Goal: Find contact information: Find contact information

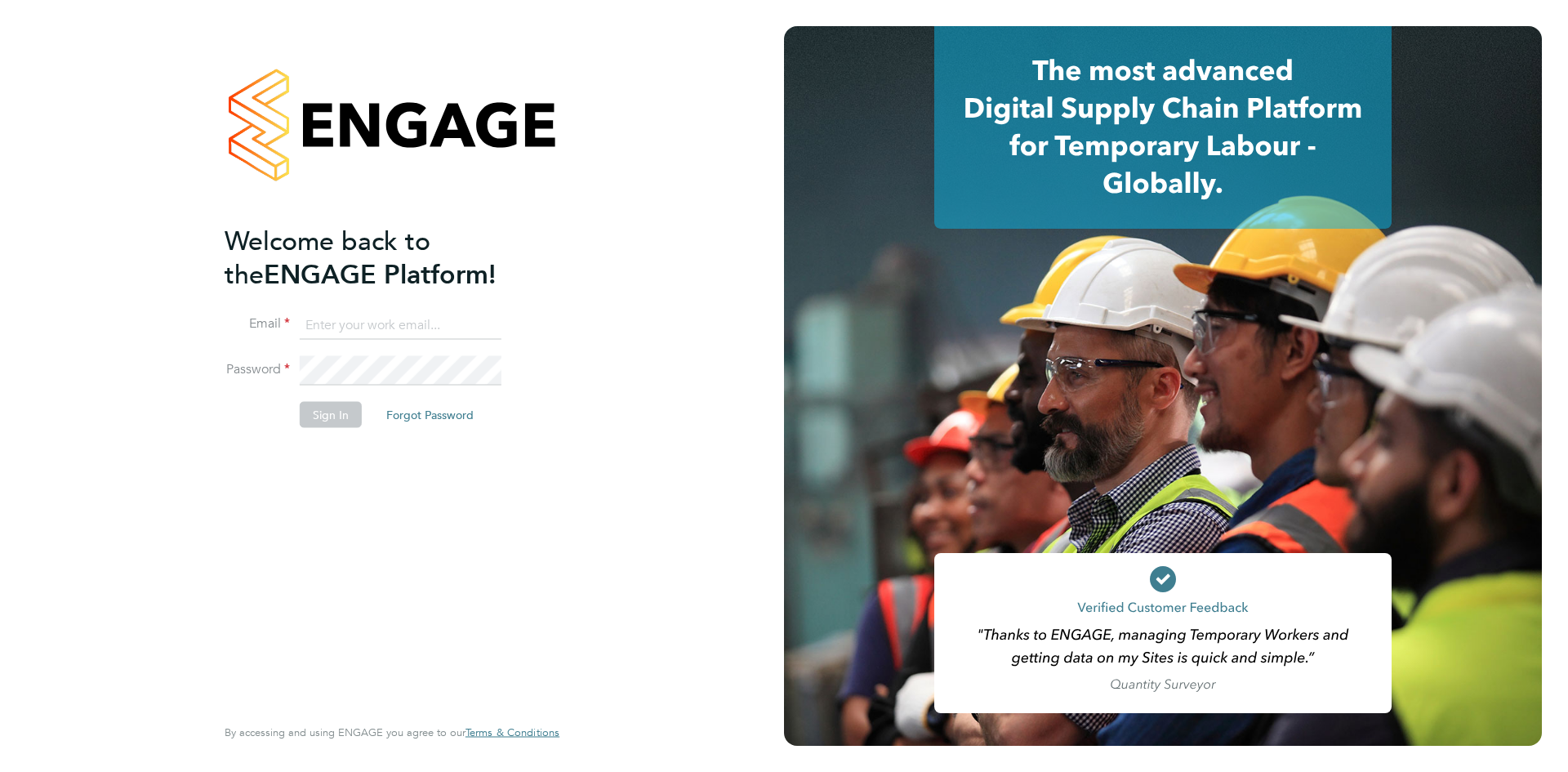
click at [343, 318] on input at bounding box center [401, 324] width 201 height 30
type input "[US_STATE][EMAIL_ADDRESS][PERSON_NAME][DOMAIN_NAME]"
click at [309, 417] on button "Sign In" at bounding box center [331, 413] width 62 height 26
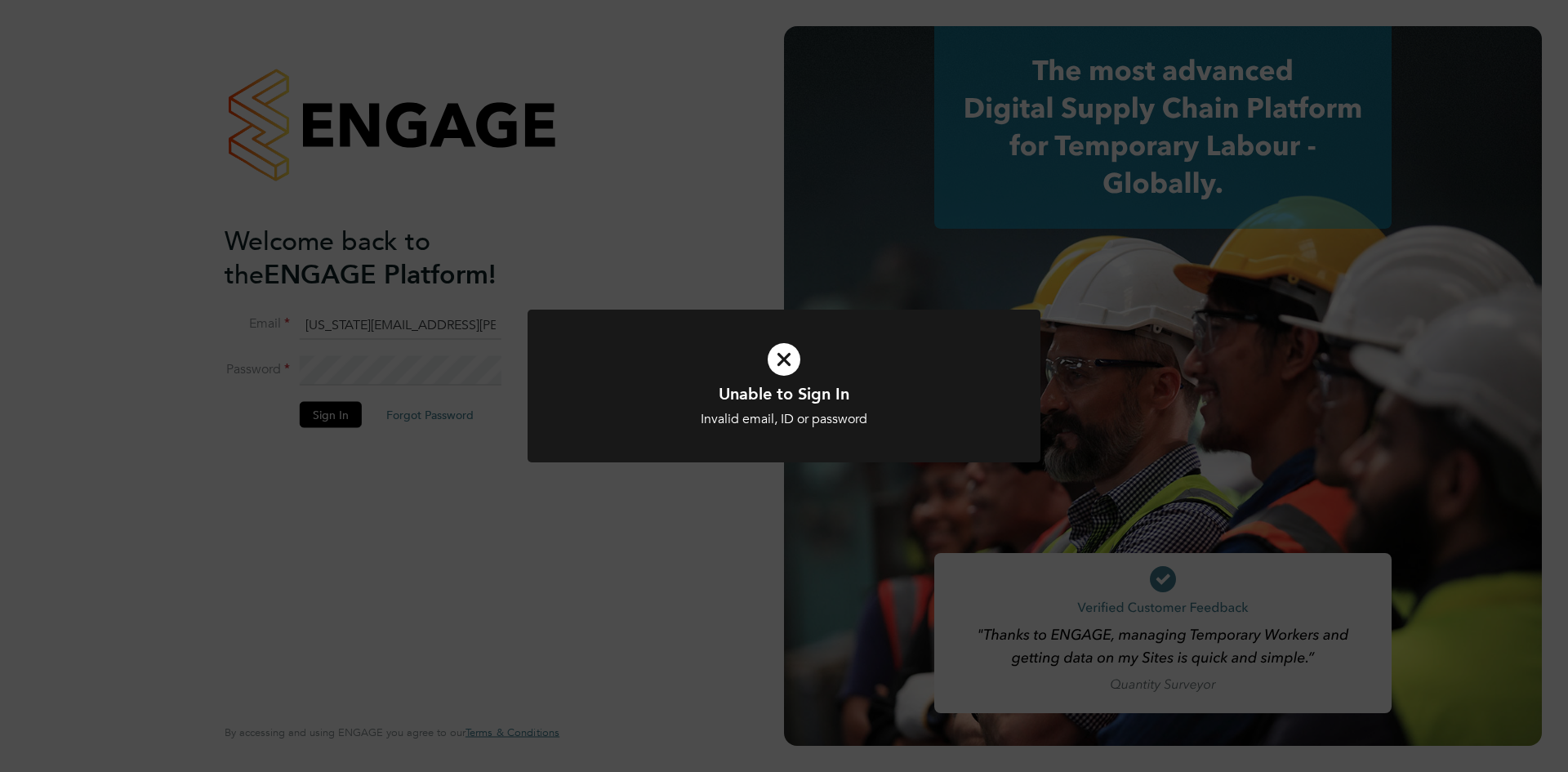
click at [780, 357] on icon at bounding box center [784, 359] width 425 height 64
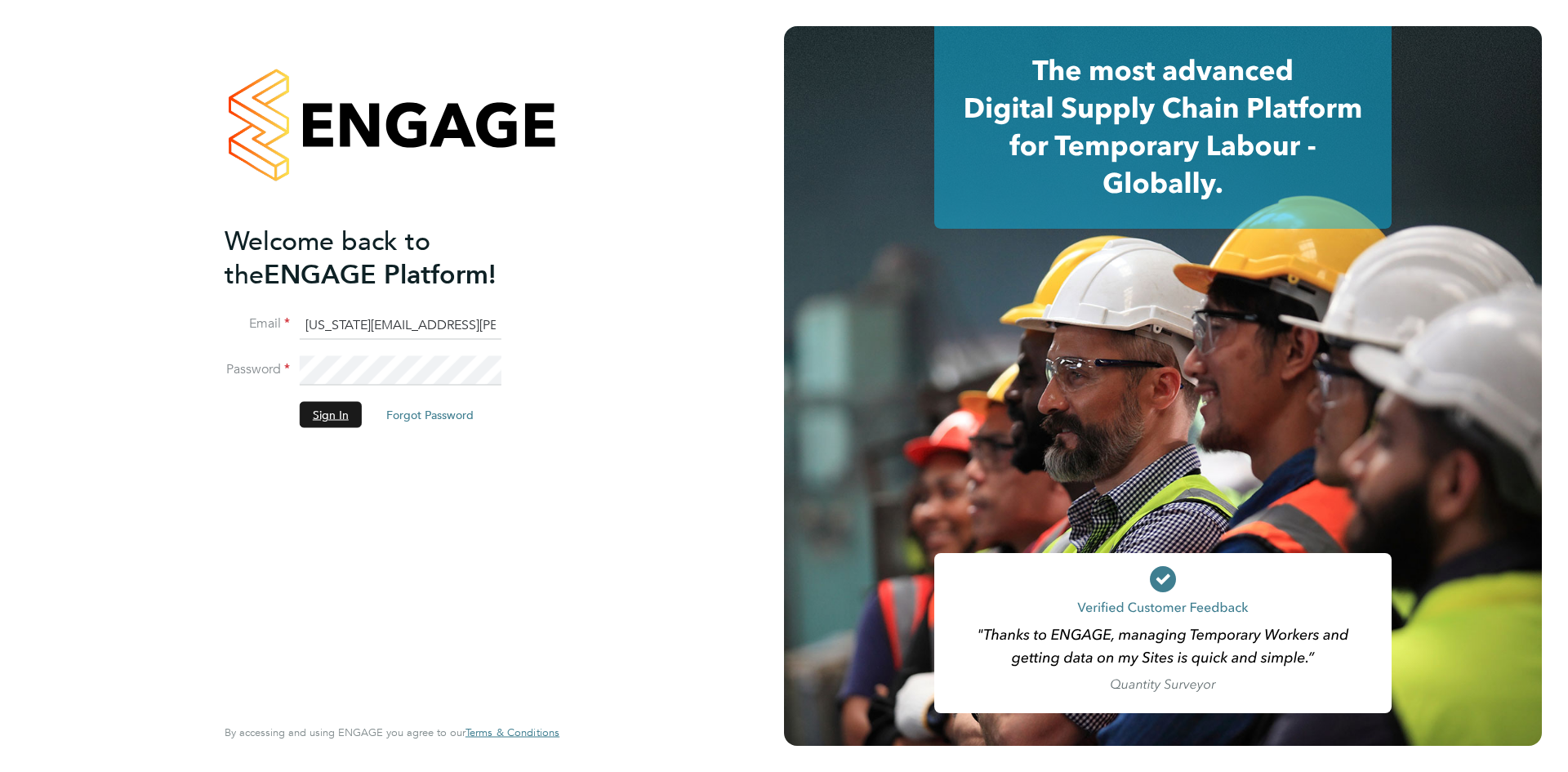
click at [341, 419] on button "Sign In" at bounding box center [331, 413] width 62 height 26
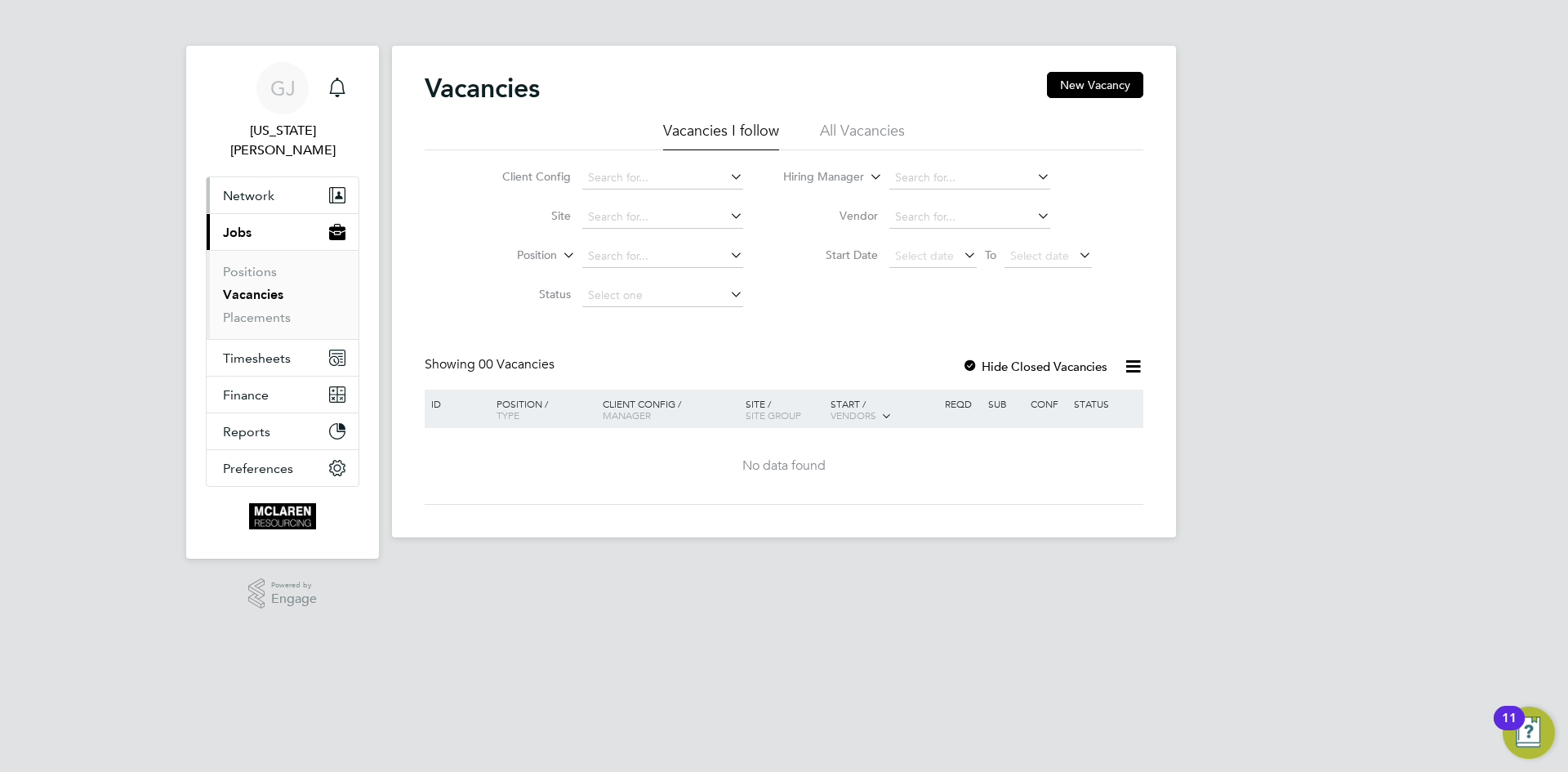
click at [276, 179] on button "Network" at bounding box center [282, 195] width 152 height 36
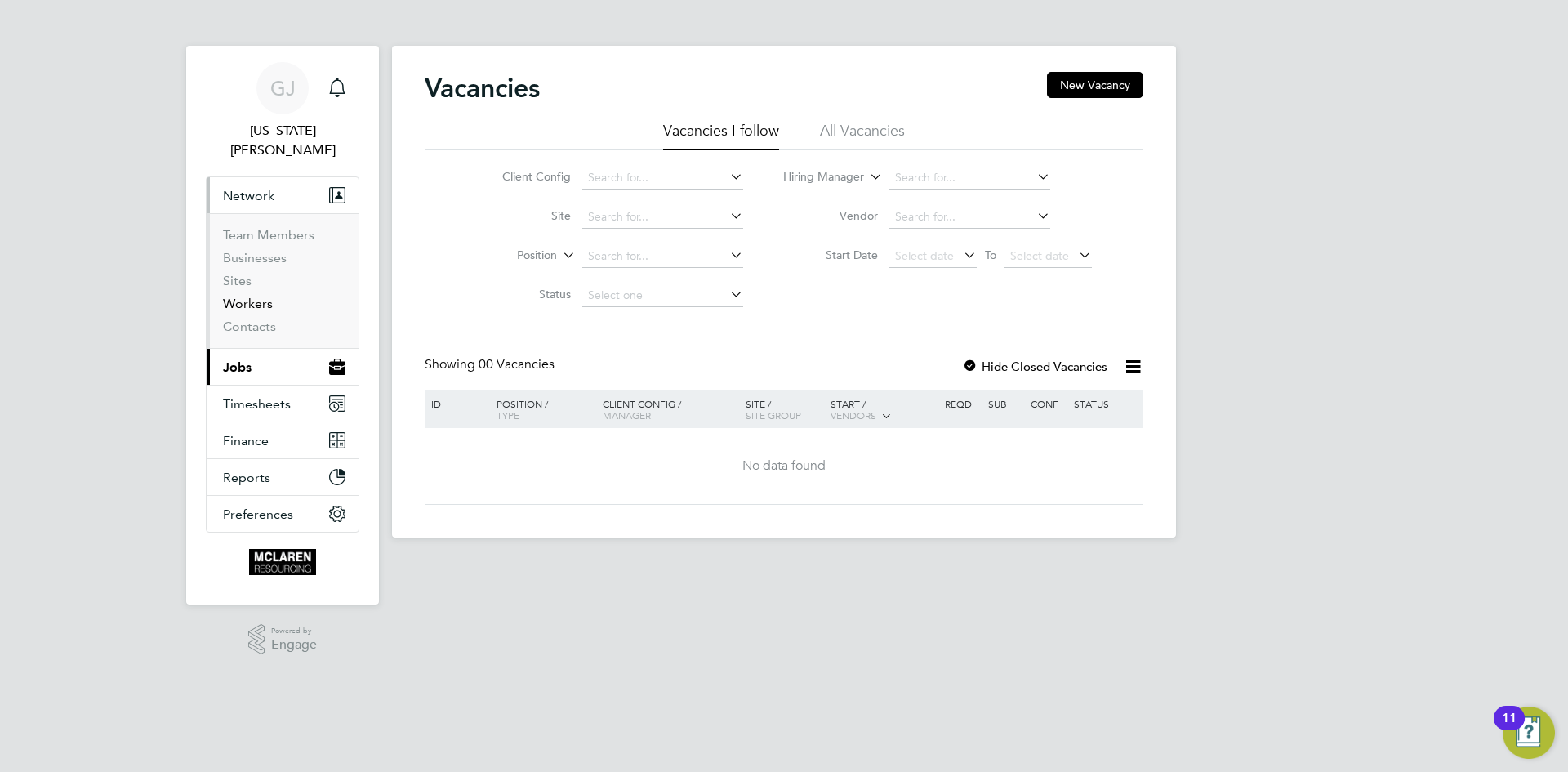
click at [257, 296] on link "Workers" at bounding box center [247, 303] width 49 height 15
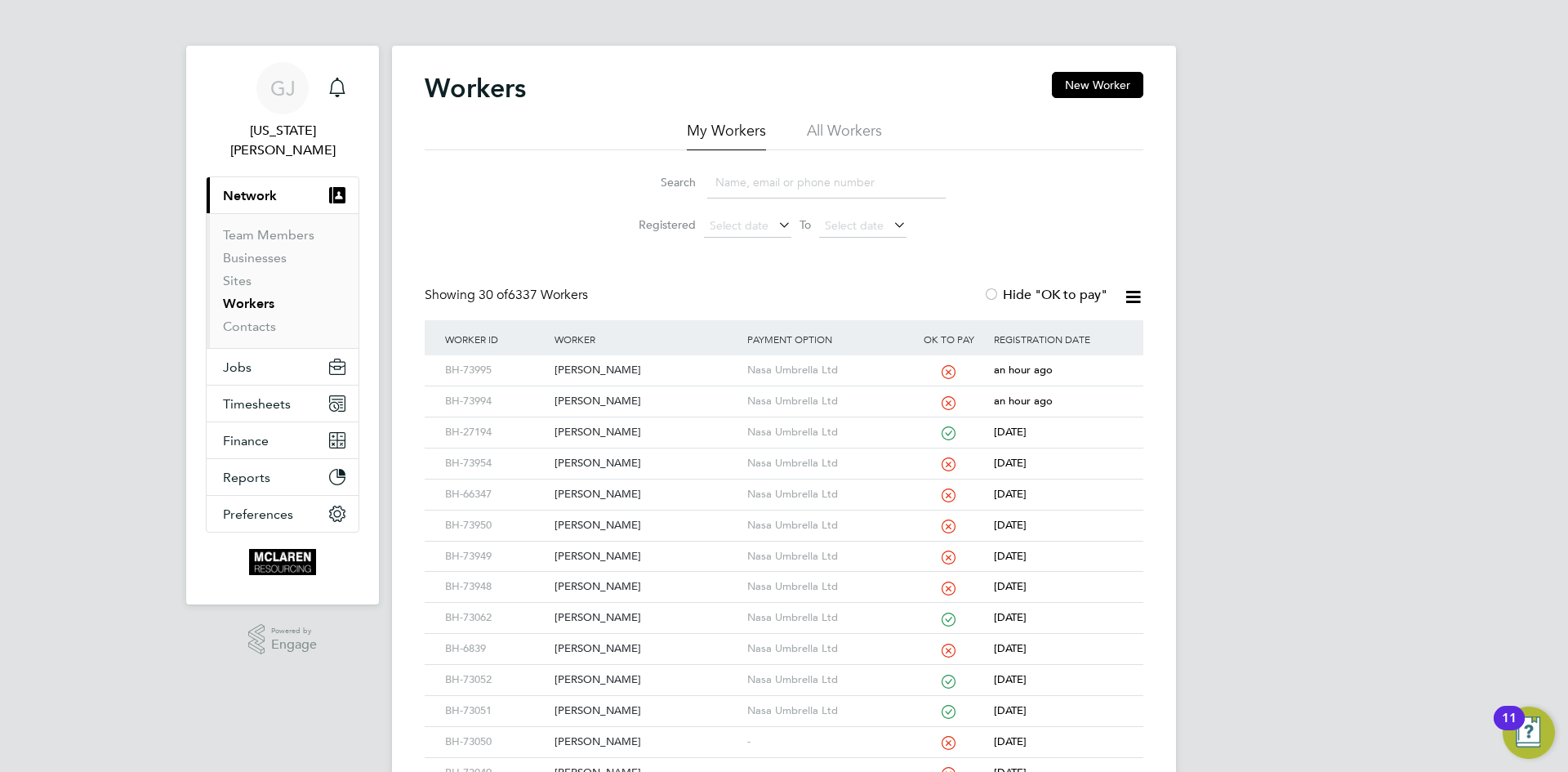
click at [743, 175] on input at bounding box center [826, 182] width 238 height 31
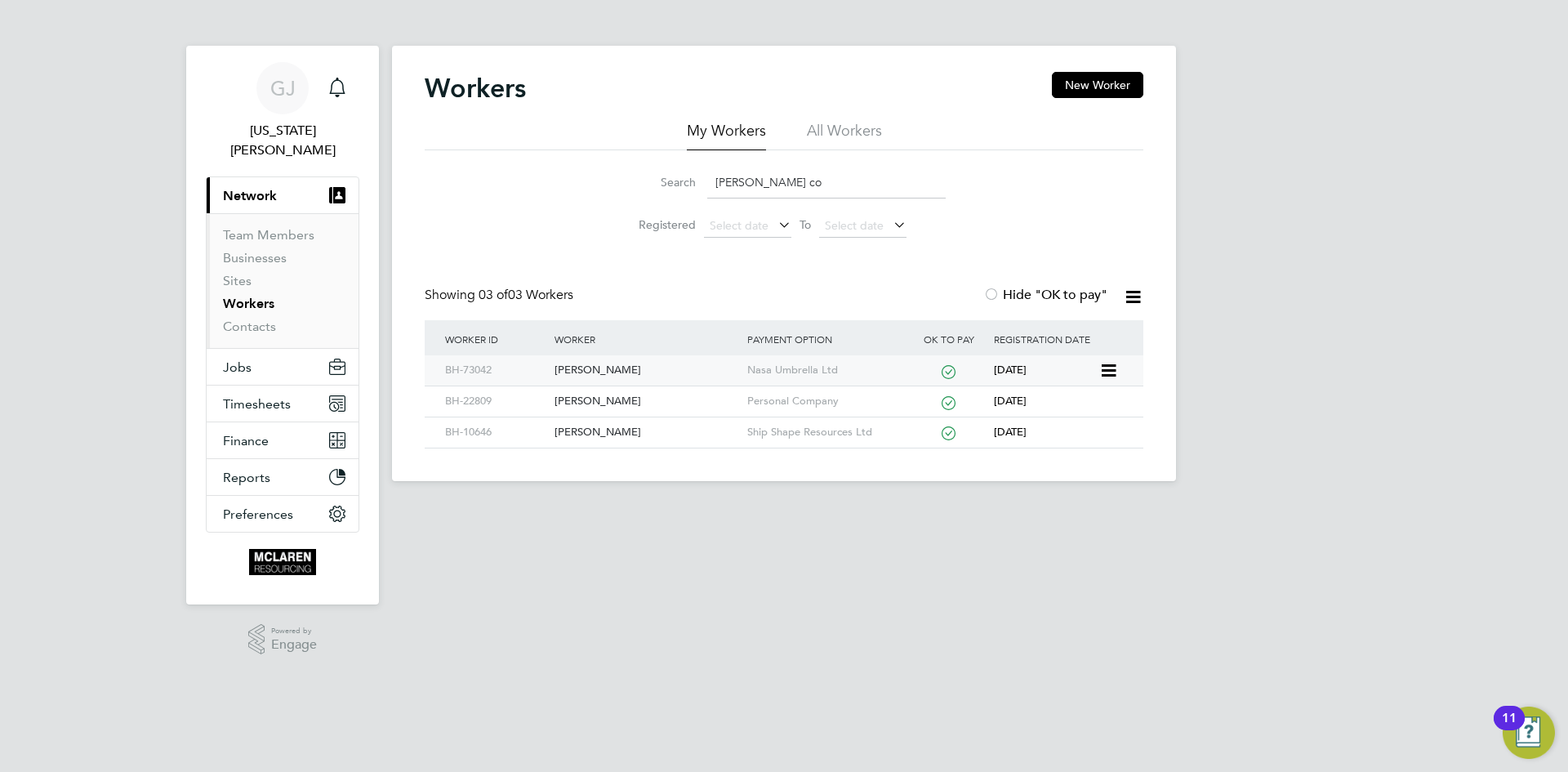
type input "[PERSON_NAME] co"
click at [570, 369] on div "[PERSON_NAME]" at bounding box center [647, 370] width 192 height 31
drag, startPoint x: 781, startPoint y: 183, endPoint x: 719, endPoint y: 187, distance: 62.1
click at [719, 187] on input "[PERSON_NAME] co" at bounding box center [826, 182] width 238 height 31
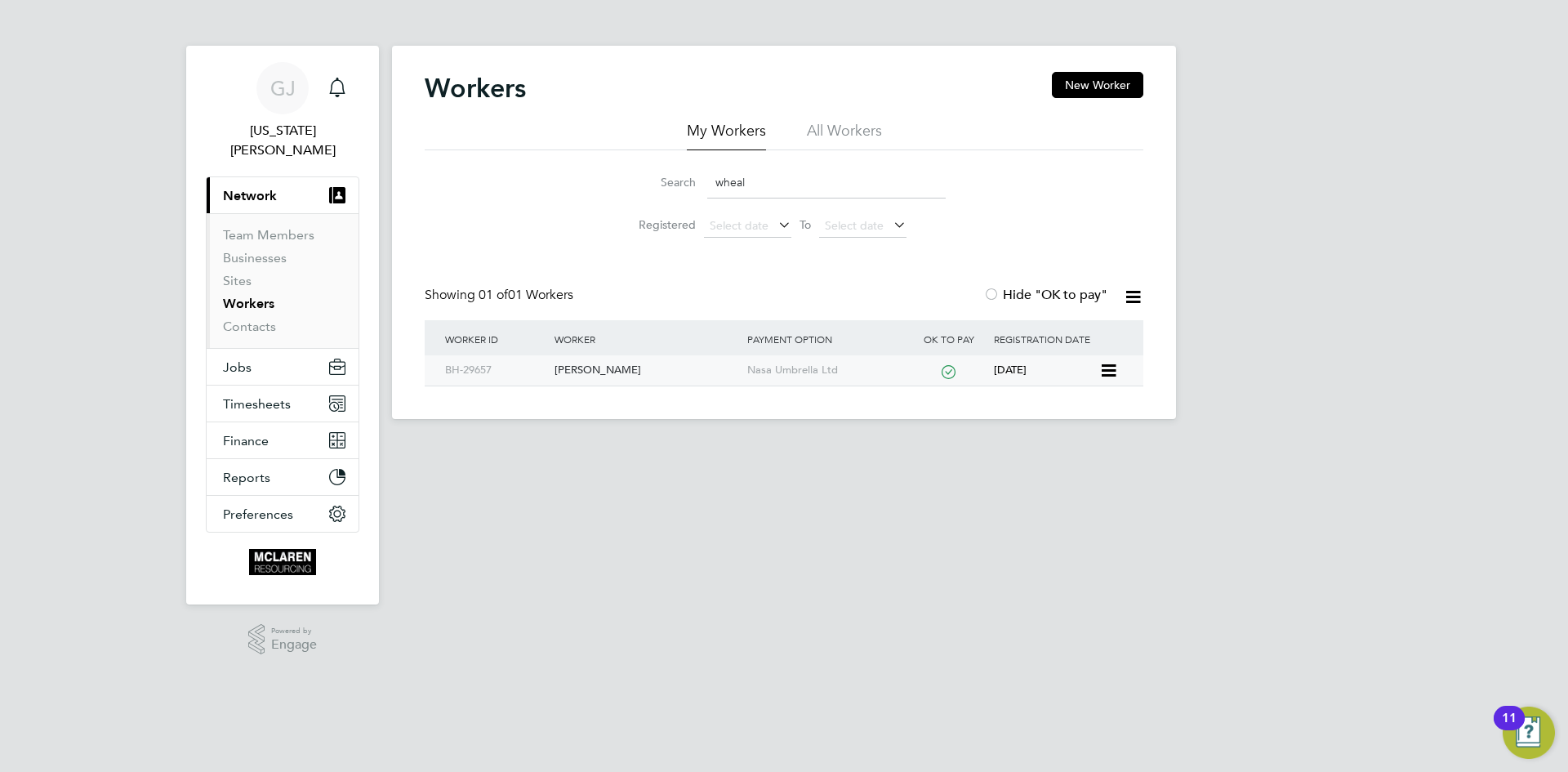
type input "wheal"
click at [625, 375] on div "[PERSON_NAME]" at bounding box center [647, 370] width 192 height 31
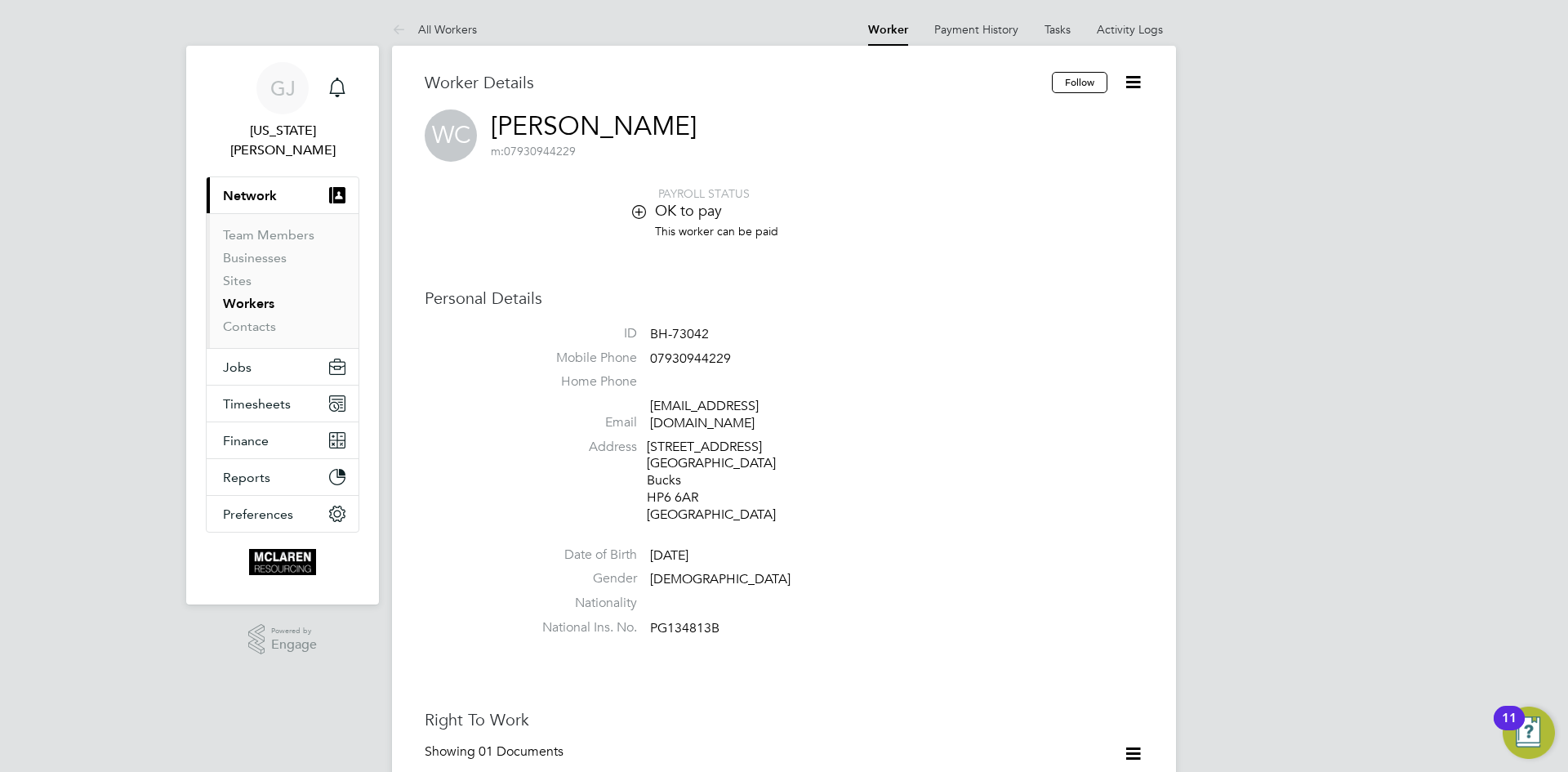
drag, startPoint x: 821, startPoint y: 421, endPoint x: 802, endPoint y: 399, distance: 29.1
click at [748, 421] on li "Email williamcorby@hotmail.co.uk" at bounding box center [833, 418] width 621 height 40
click at [811, 396] on li "Home Phone" at bounding box center [833, 385] width 621 height 24
drag, startPoint x: 814, startPoint y: 403, endPoint x: 644, endPoint y: 412, distance: 170.2
click at [644, 412] on li "Email williamcorby@hotmail.co.uk" at bounding box center [833, 418] width 621 height 40
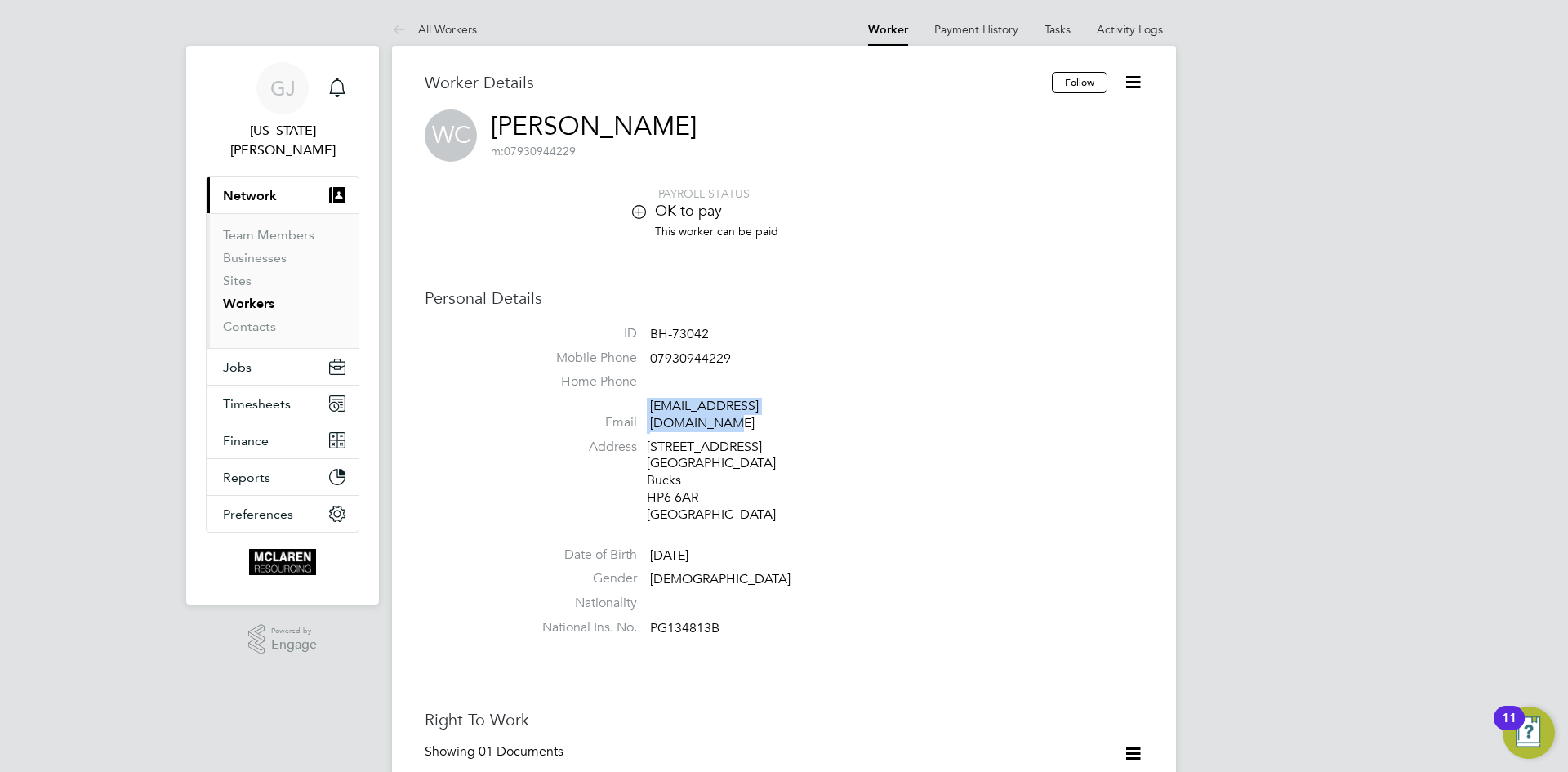
copy li "williamcorby@hotmail.co.uk"
drag, startPoint x: 747, startPoint y: 331, endPoint x: 649, endPoint y: 333, distance: 98.0
click at [649, 333] on li "ID BH-73042" at bounding box center [833, 337] width 621 height 24
copy li "BH-73042"
click at [733, 355] on li "Mobile Phone 07930944229" at bounding box center [833, 361] width 621 height 24
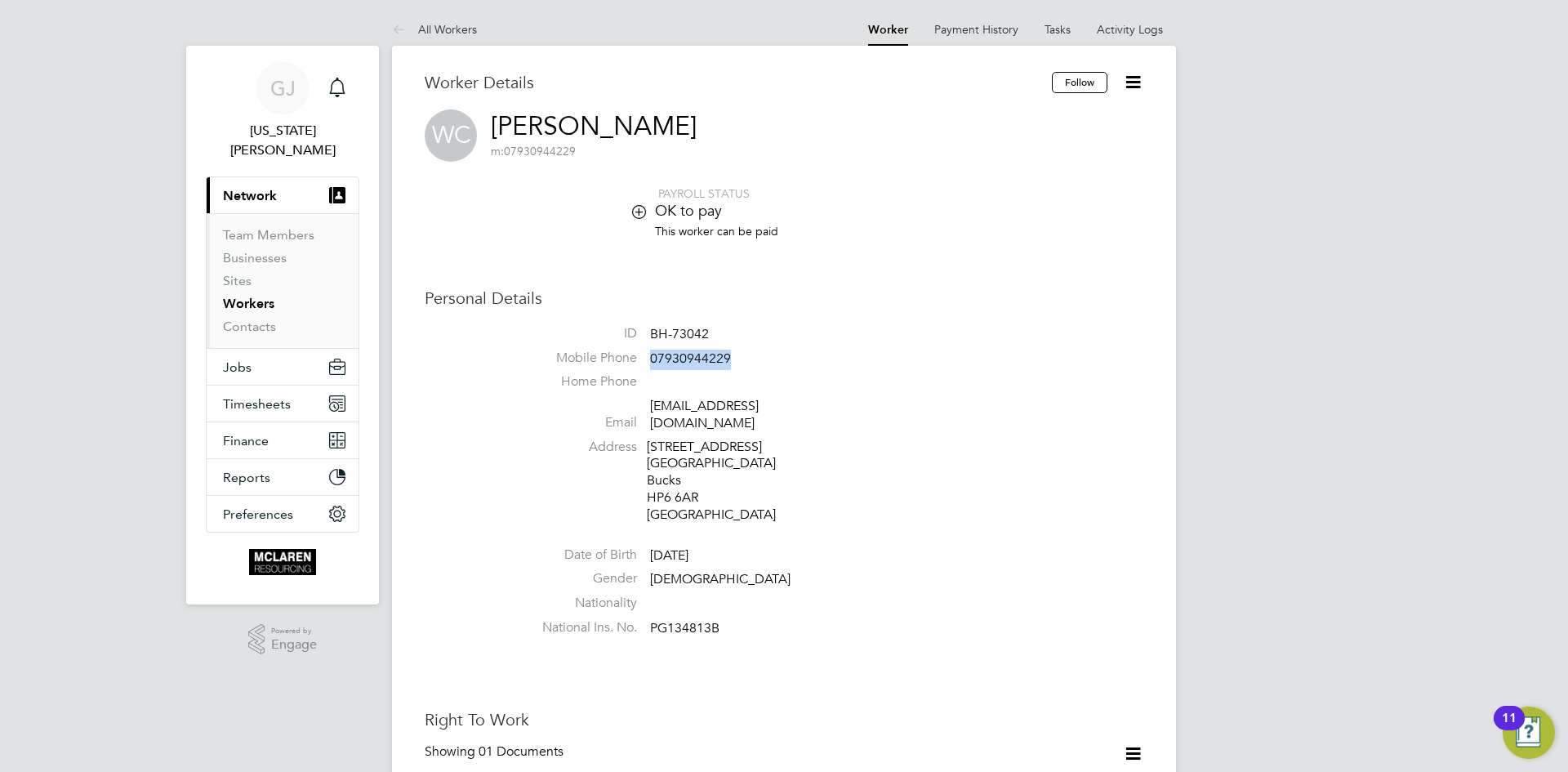
drag, startPoint x: 729, startPoint y: 354, endPoint x: 652, endPoint y: 367, distance: 78.1
click at [652, 367] on li "Mobile Phone 07930944229" at bounding box center [833, 361] width 621 height 24
copy span "07930944229"
drag, startPoint x: 800, startPoint y: 404, endPoint x: 646, endPoint y: 409, distance: 154.1
click at [646, 409] on li "Email gawheal@hotmail.co.uk" at bounding box center [833, 418] width 621 height 40
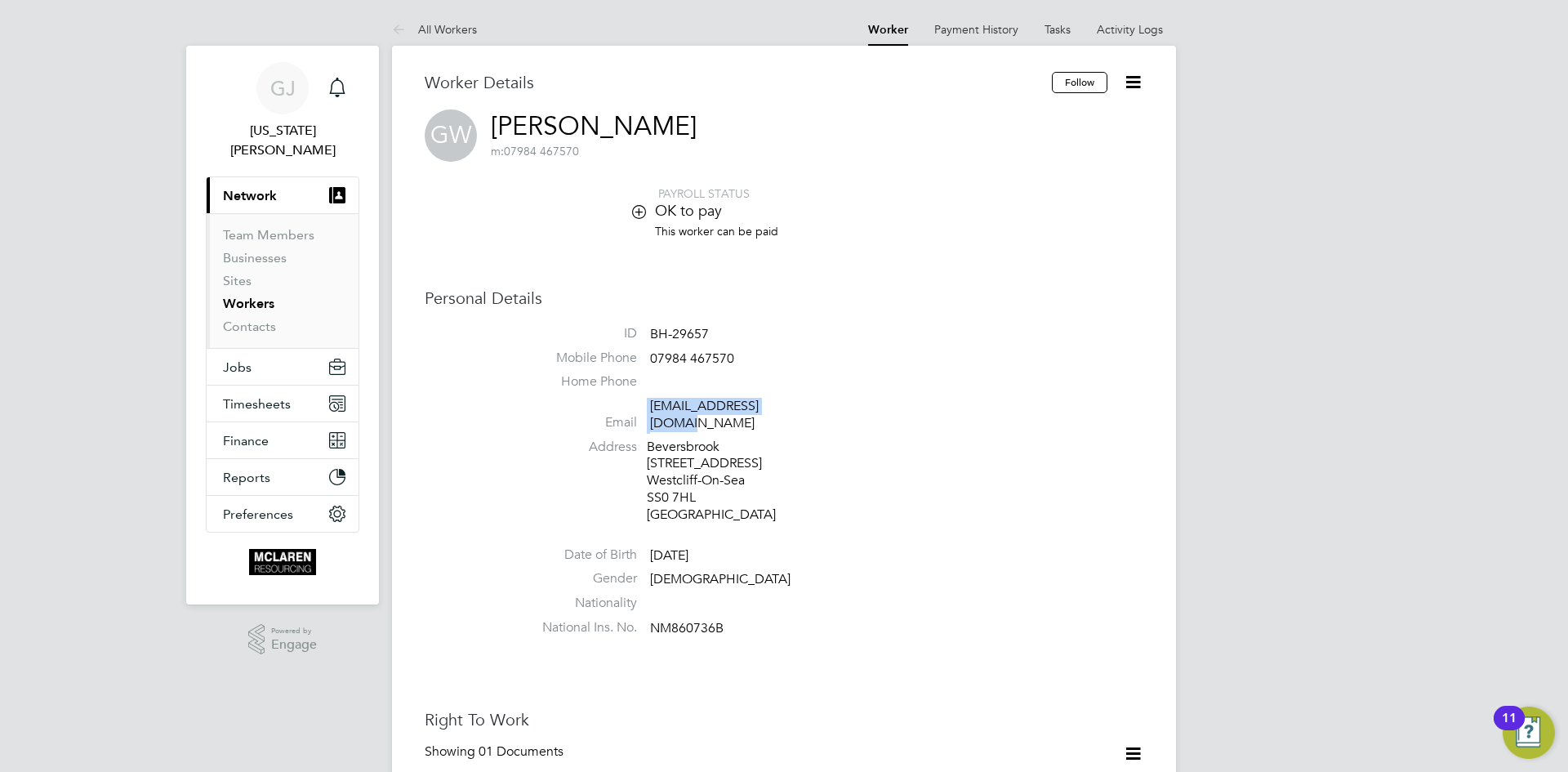
copy li "gawheal@hotmail.co.uk"
drag, startPoint x: 711, startPoint y: 327, endPoint x: 646, endPoint y: 335, distance: 65.5
click at [646, 335] on li "ID BH-29657" at bounding box center [833, 337] width 621 height 24
copy li "BH-29657"
drag, startPoint x: 737, startPoint y: 360, endPoint x: 641, endPoint y: 354, distance: 96.2
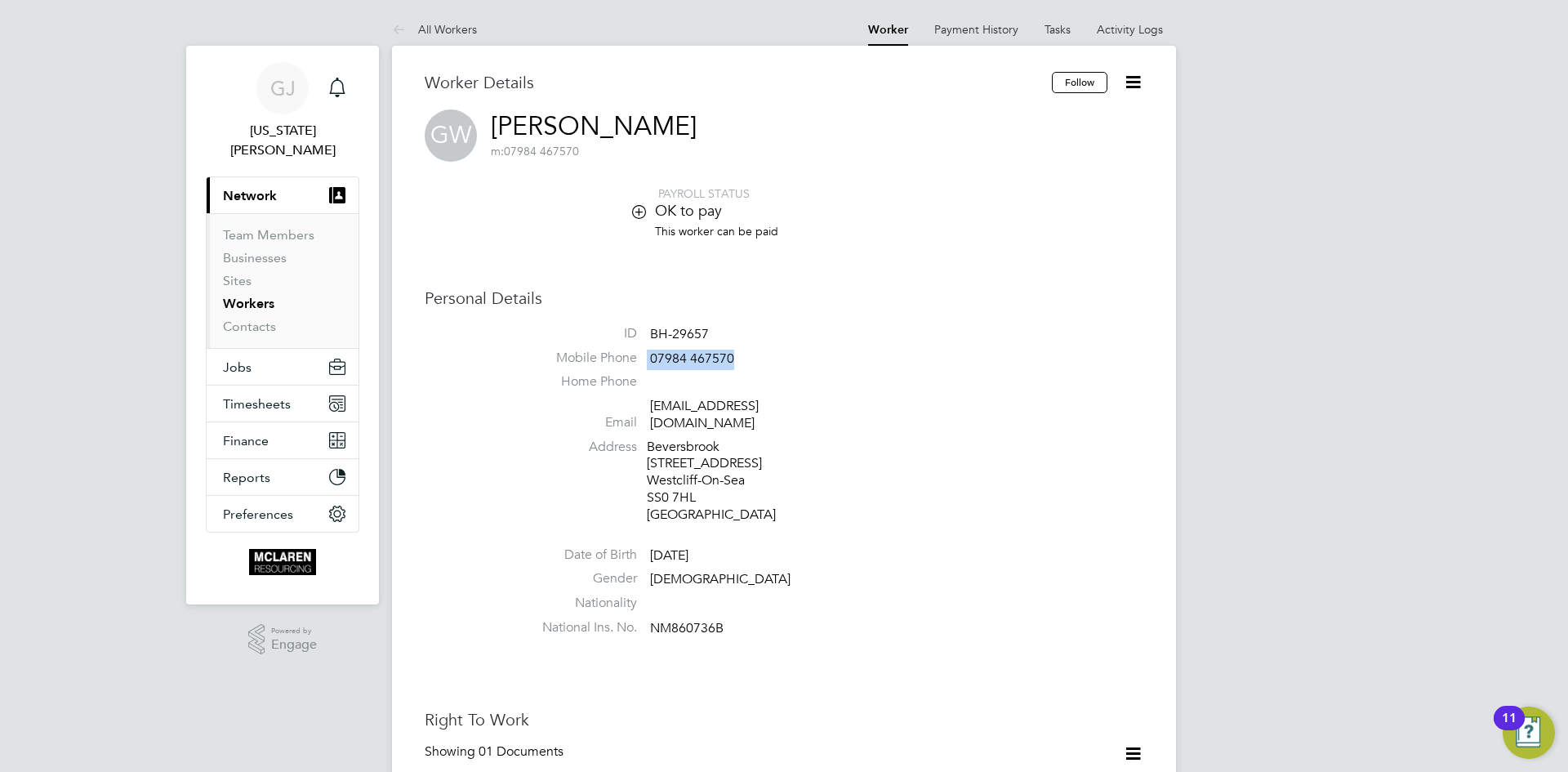
click at [641, 354] on li "Mobile Phone 07984 467570" at bounding box center [833, 361] width 621 height 24
copy li "07984 467570"
